Goal: Task Accomplishment & Management: Use online tool/utility

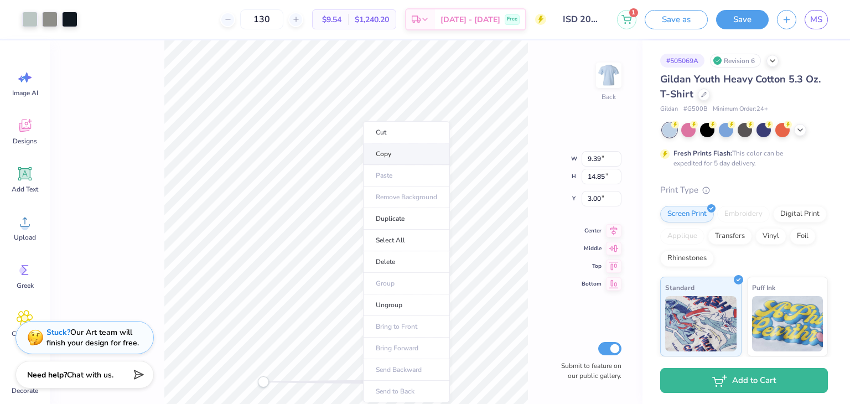
click at [388, 155] on li "Copy" at bounding box center [406, 154] width 87 height 22
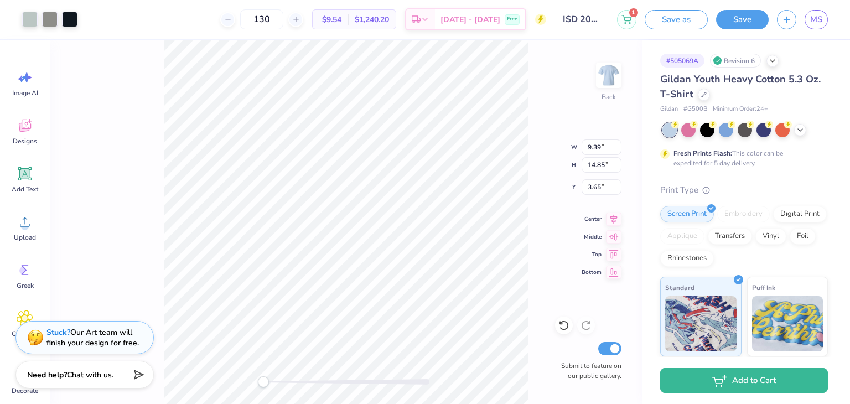
type input "3.65"
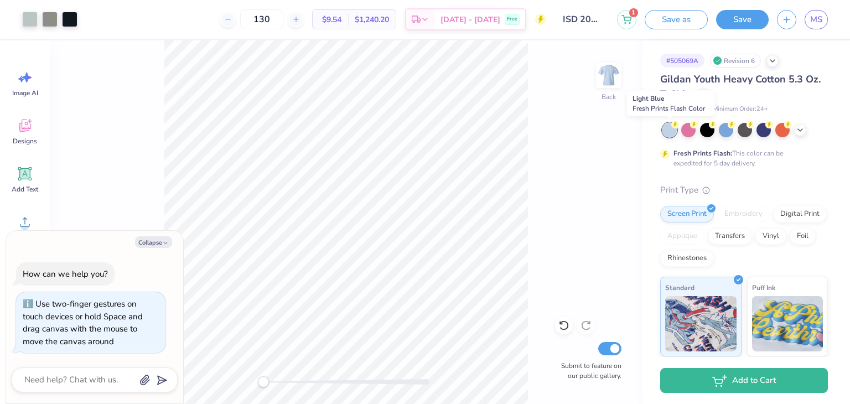
drag, startPoint x: 669, startPoint y: 127, endPoint x: 590, endPoint y: 160, distance: 85.1
click at [590, 160] on div "Back Submit to feature on our public gallery." at bounding box center [346, 221] width 592 height 363
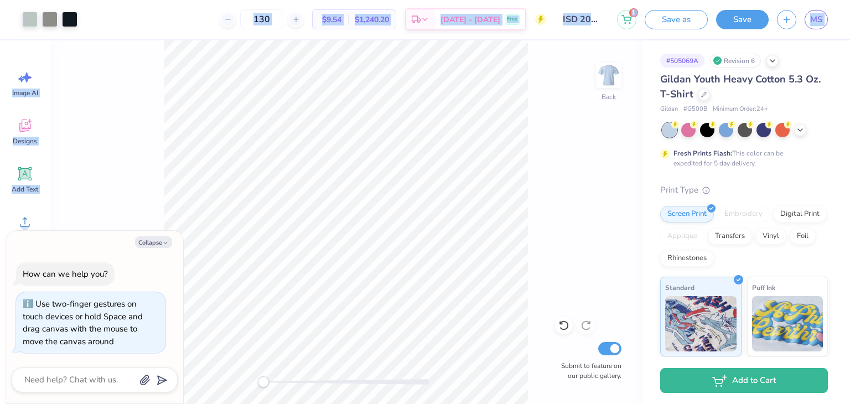
drag, startPoint x: 819, startPoint y: 1, endPoint x: 730, endPoint y: -8, distance: 89.4
click at [730, 0] on html "Art colors 130 $9.54 Per Item $1,240.20 Total Est. Delivery [DATE] - [DATE] Fre…" at bounding box center [425, 202] width 850 height 404
click at [584, 161] on div "Back Submit to feature on our public gallery." at bounding box center [346, 221] width 592 height 363
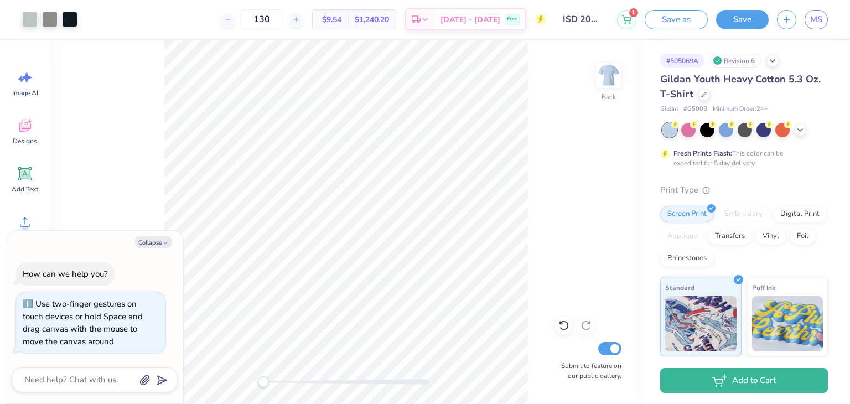
drag, startPoint x: 673, startPoint y: 122, endPoint x: 582, endPoint y: 82, distance: 98.6
click at [582, 82] on div "Back Submit to feature on our public gallery." at bounding box center [346, 221] width 592 height 363
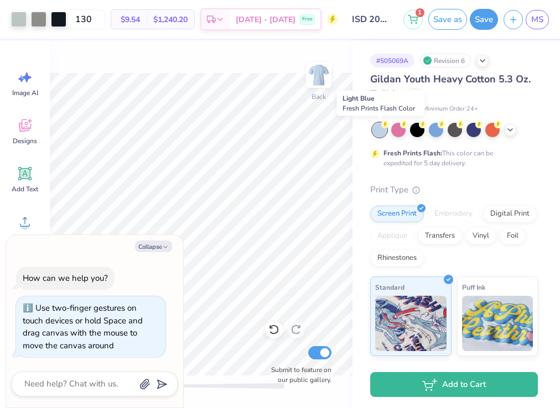
click at [385, 131] on div at bounding box center [379, 130] width 14 height 14
type textarea "x"
